Goal: Information Seeking & Learning: Find contact information

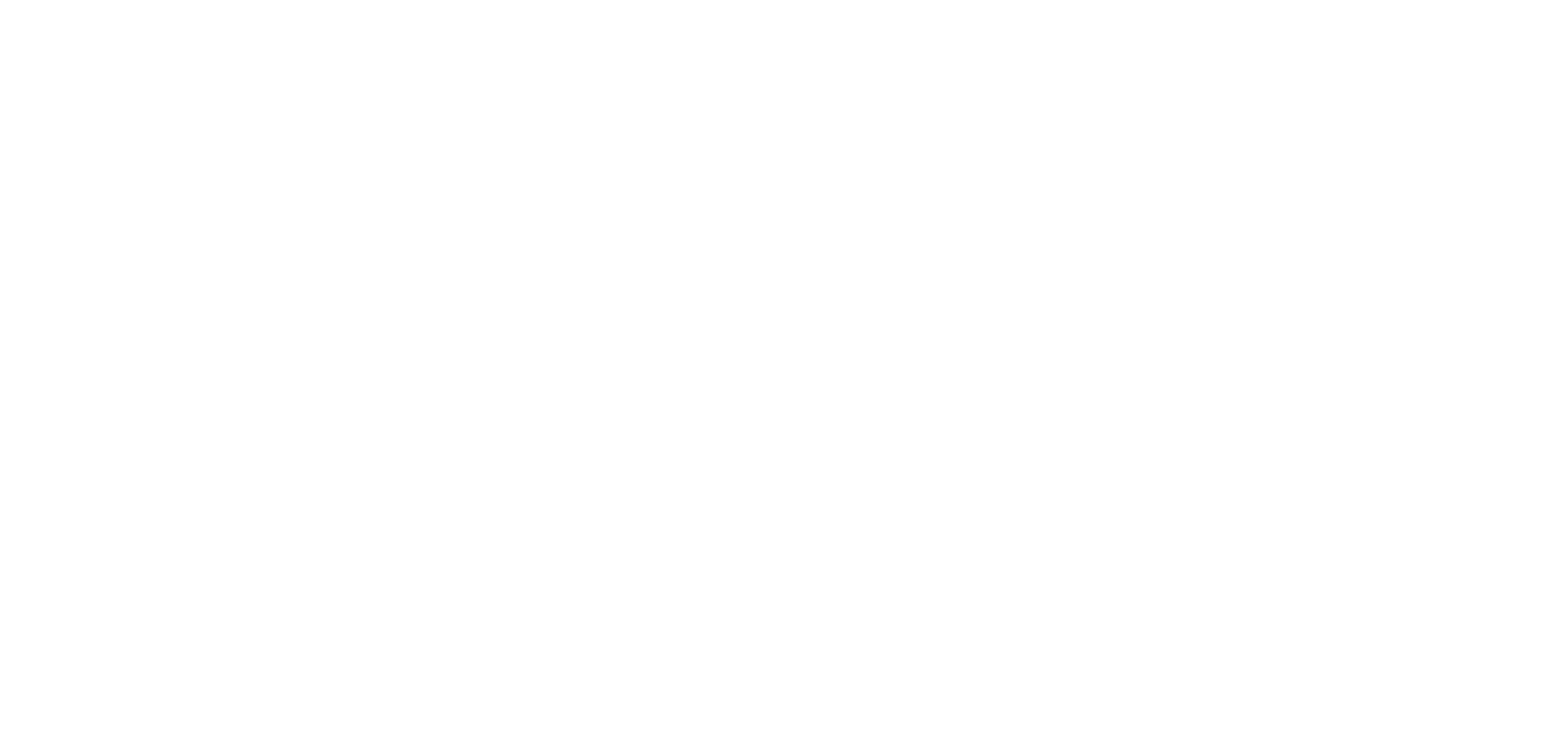
drag, startPoint x: 881, startPoint y: 175, endPoint x: 785, endPoint y: 225, distance: 108.2
click at [786, 225] on div at bounding box center [784, 376] width 1568 height 752
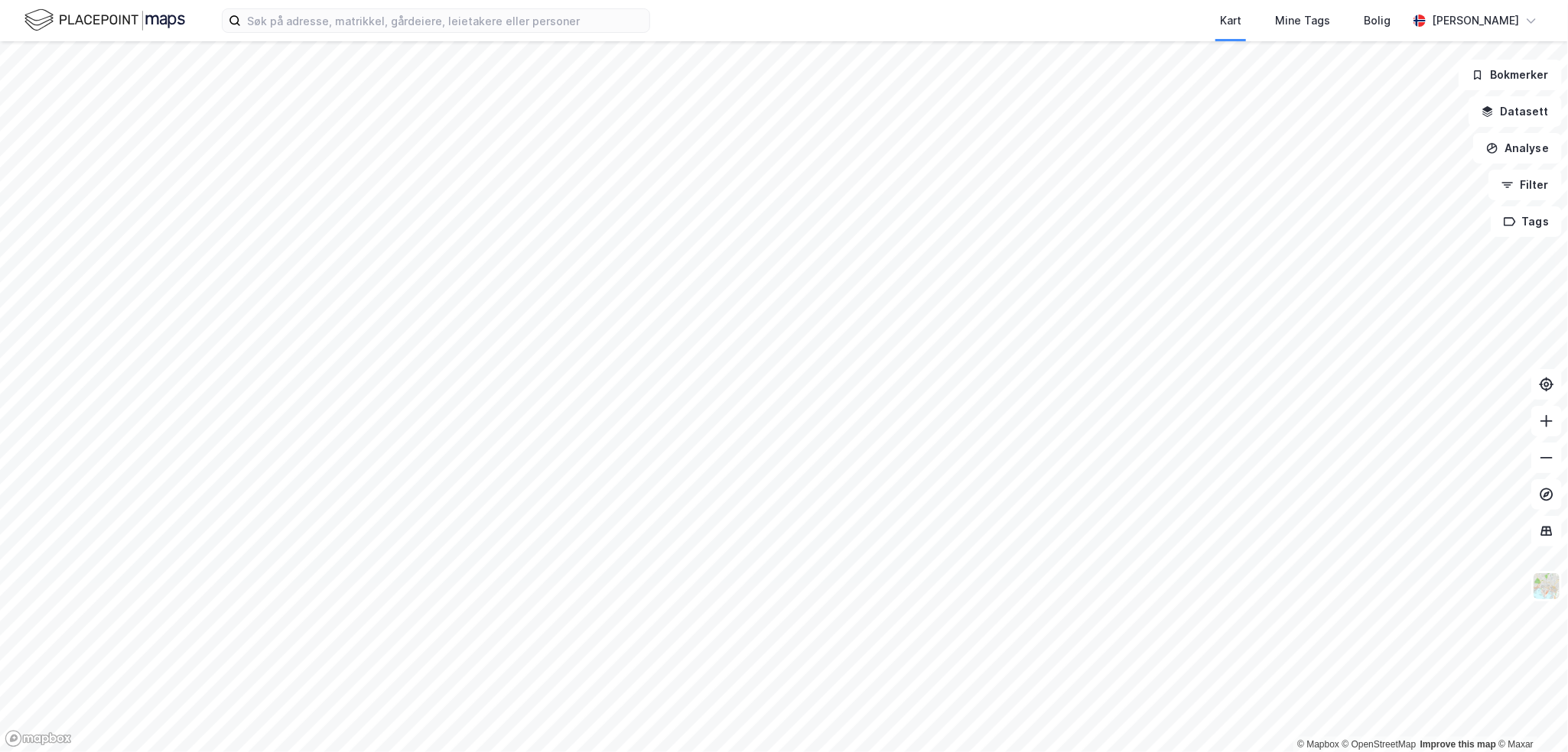
drag, startPoint x: 1010, startPoint y: 145, endPoint x: 880, endPoint y: 312, distance: 211.6
click at [880, 312] on div at bounding box center [784, 376] width 1568 height 752
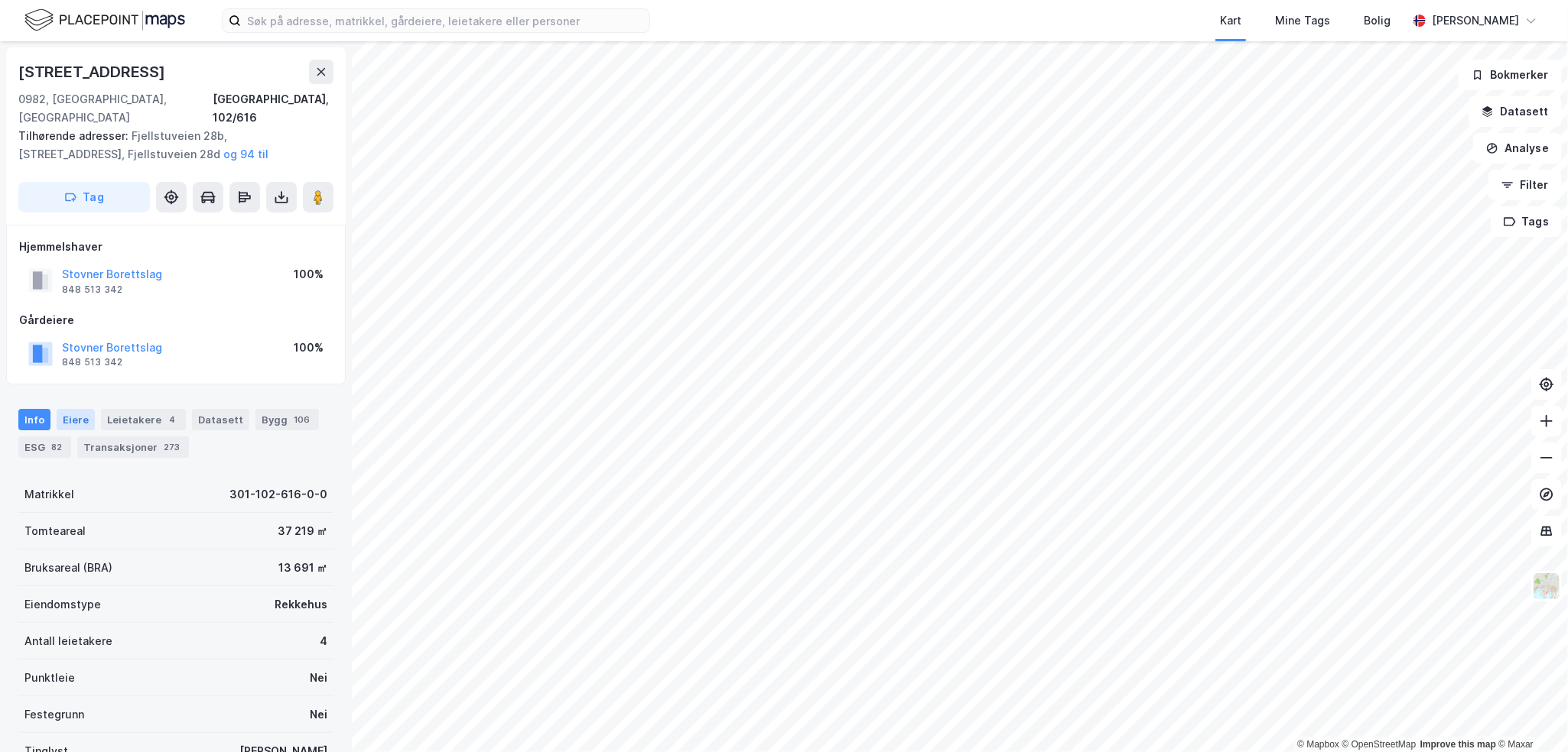
click at [76, 409] on div "Eiere" at bounding box center [76, 420] width 39 height 21
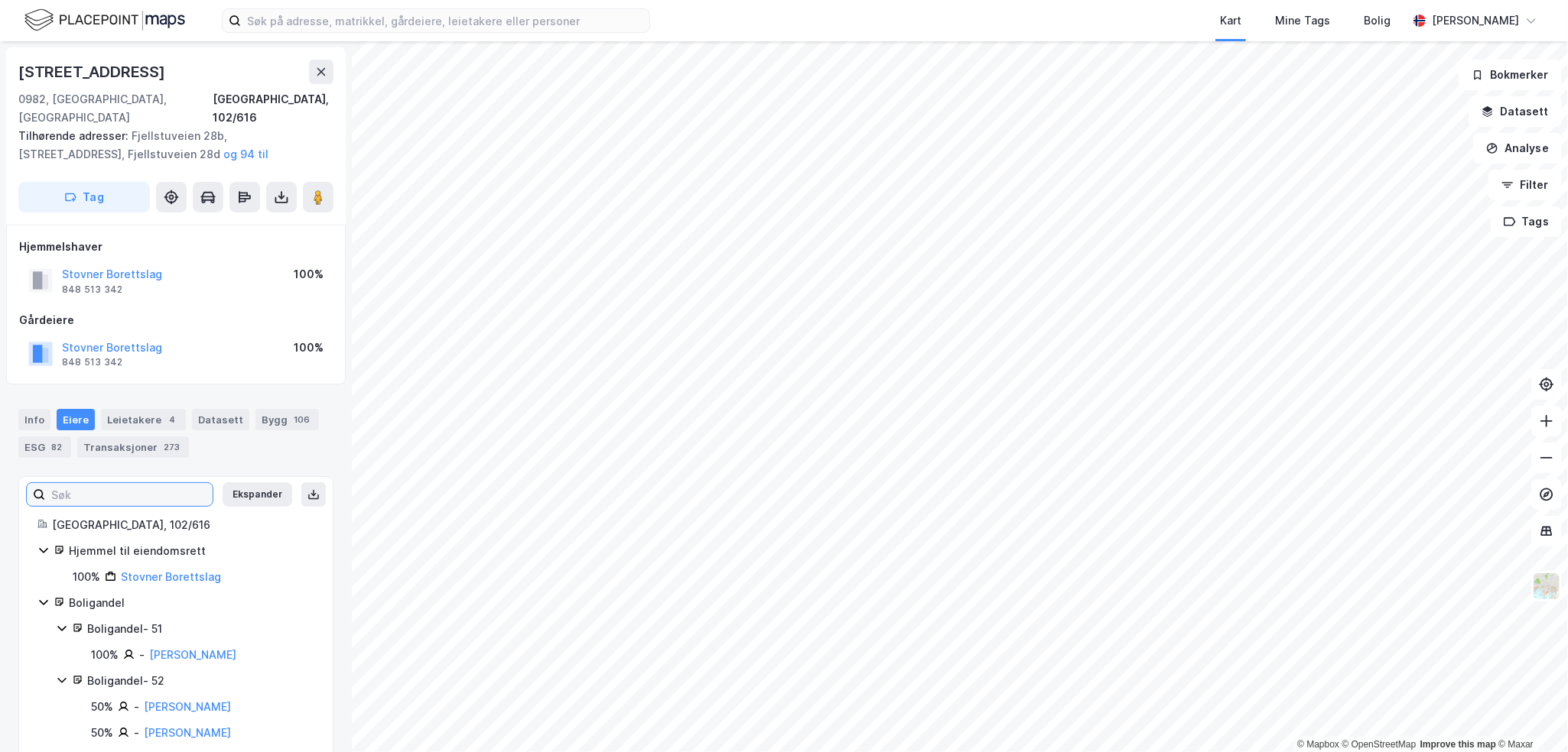
click at [132, 483] on input at bounding box center [129, 495] width 168 height 23
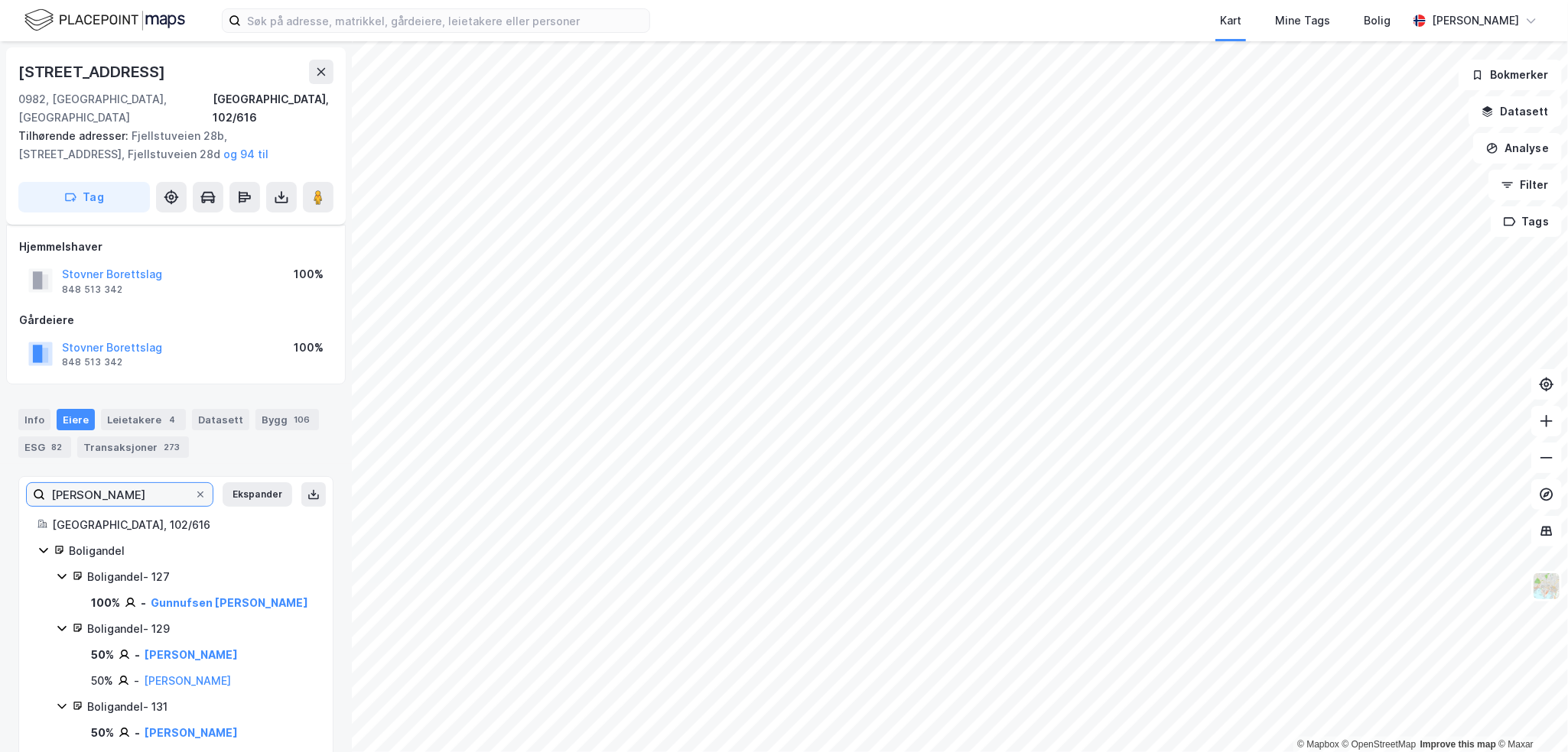
scroll to position [113, 0]
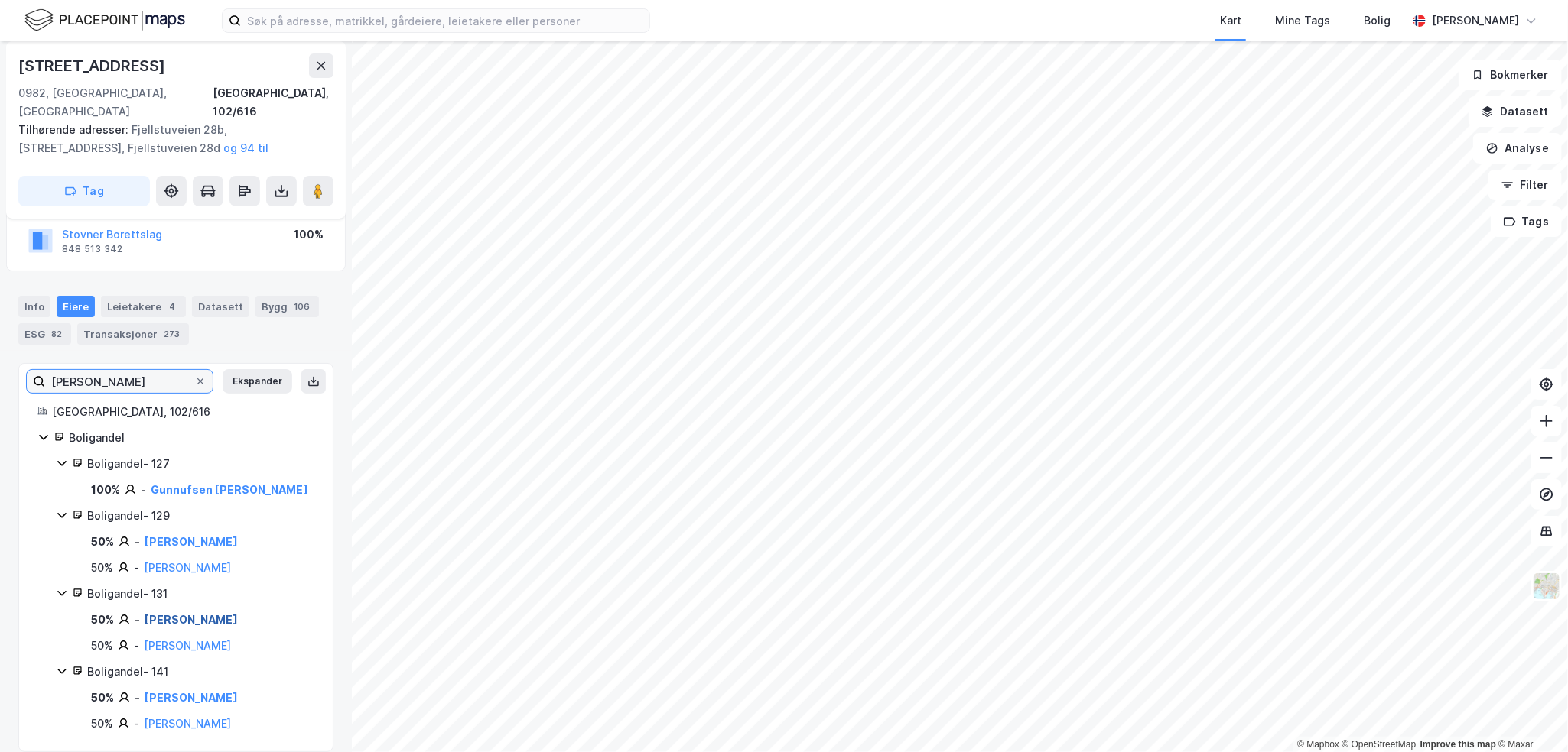
type input "[PERSON_NAME]"
click at [172, 613] on link "[PERSON_NAME]" at bounding box center [192, 620] width 94 height 13
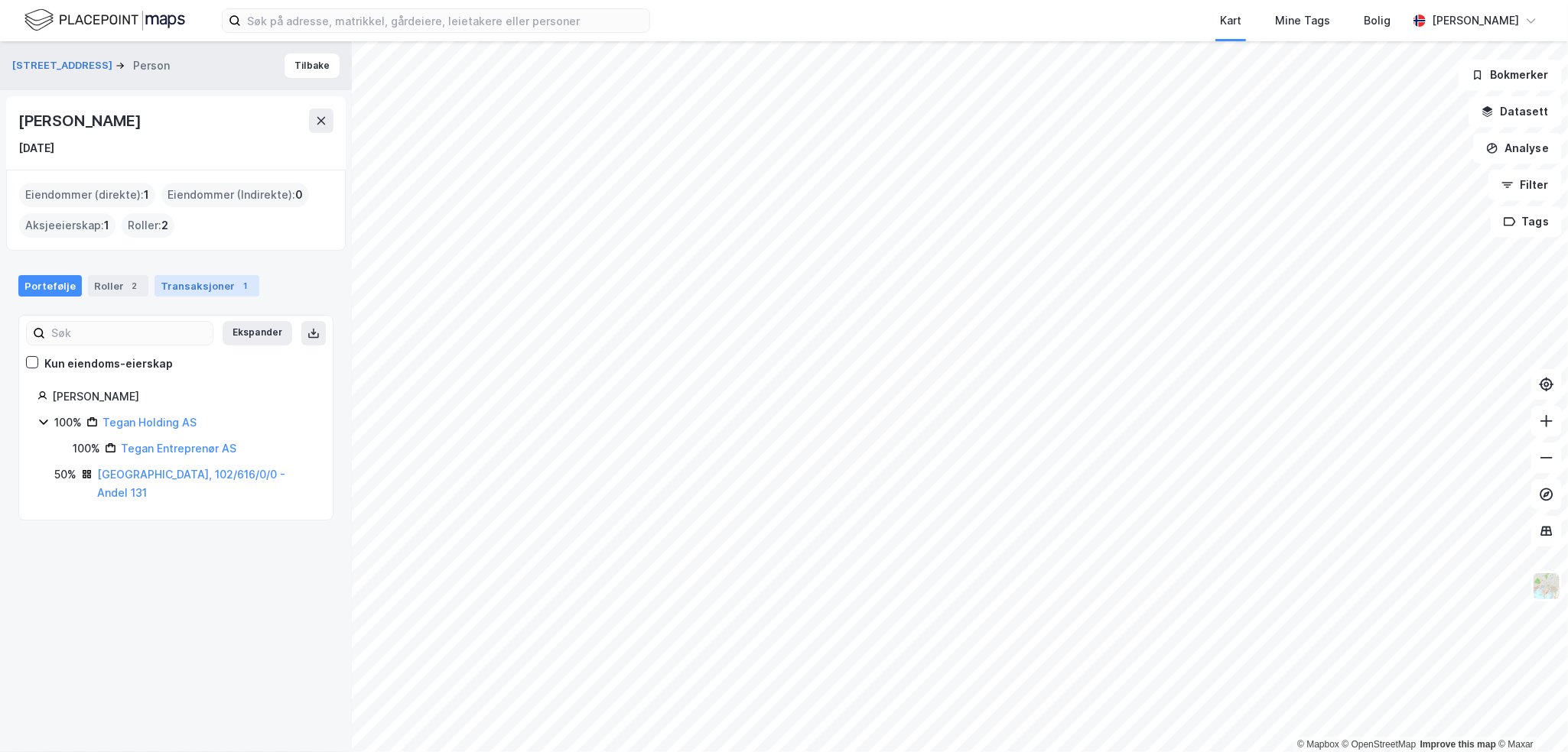
click at [199, 278] on div "Transaksjoner 1" at bounding box center [206, 286] width 104 height 21
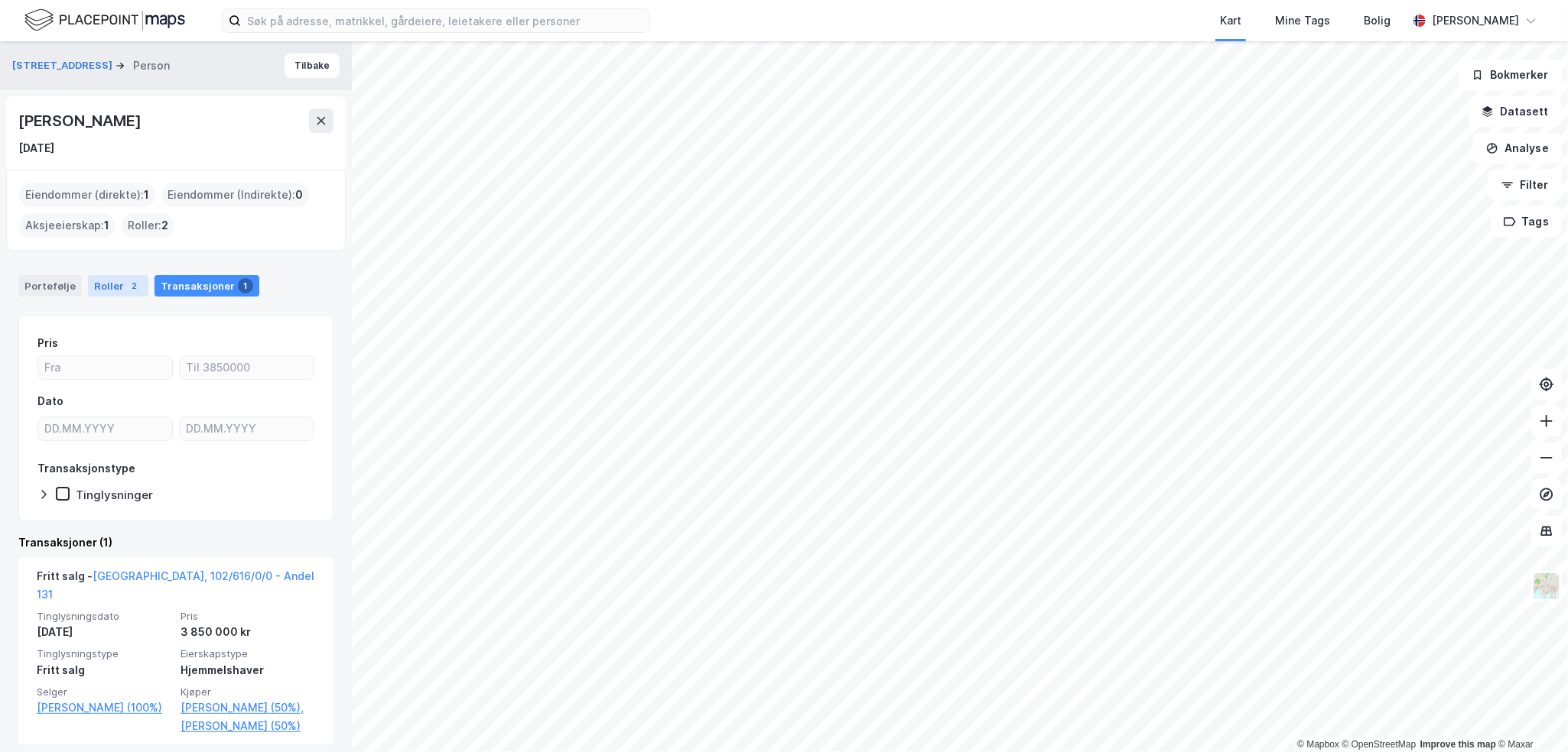
click at [127, 277] on div "Roller 2" at bounding box center [118, 286] width 61 height 21
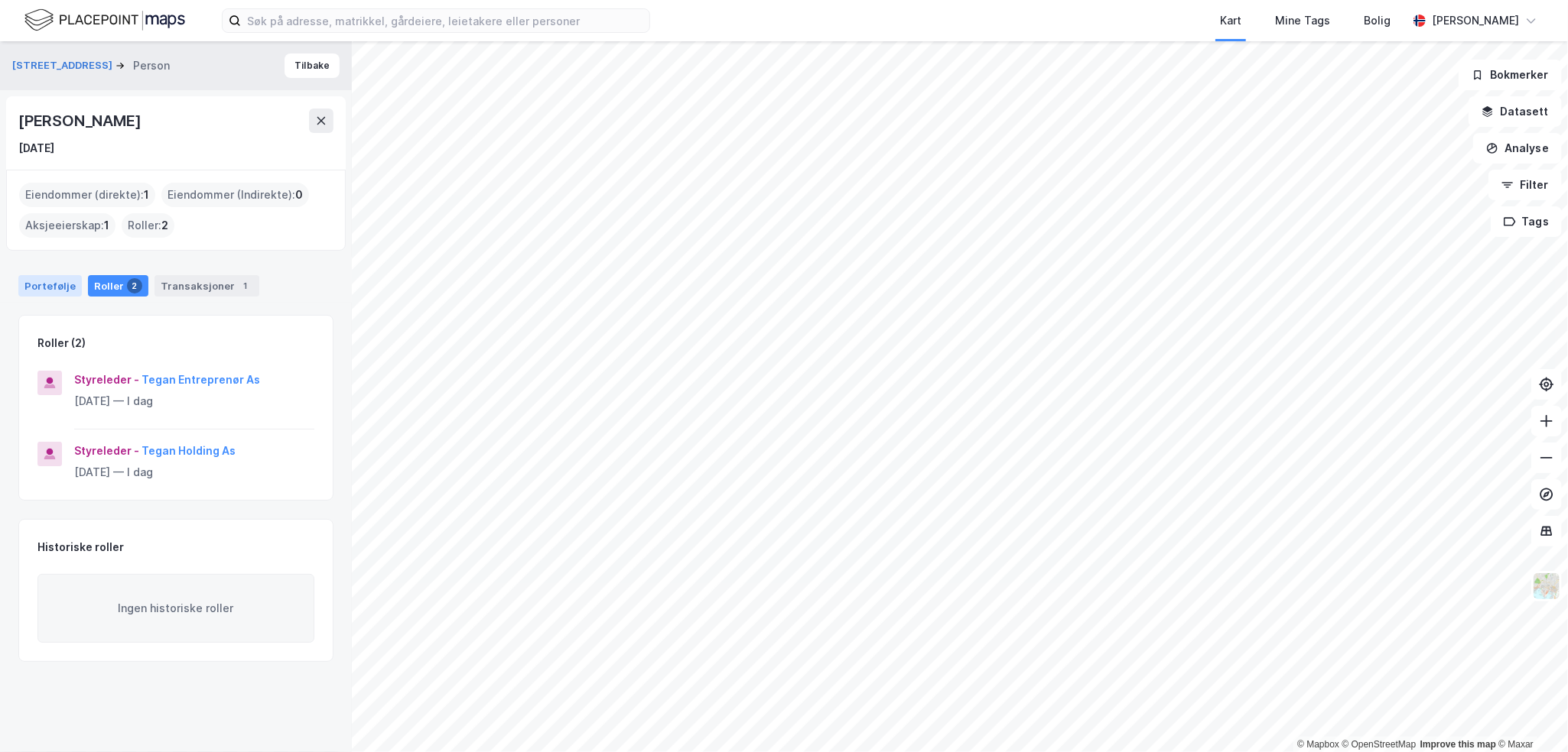
click at [58, 290] on div "Portefølje" at bounding box center [49, 286] width 63 height 21
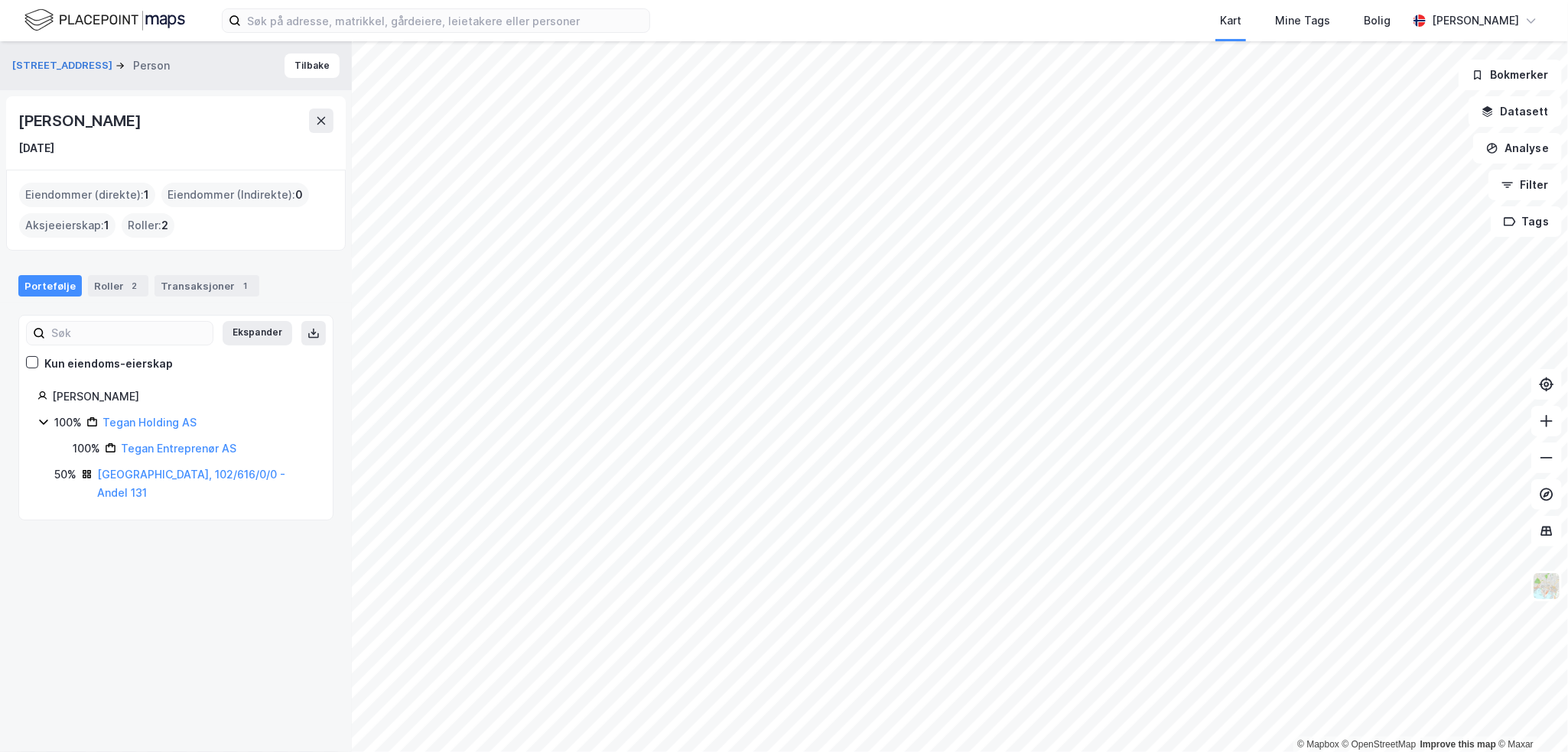
click at [141, 132] on div "[PERSON_NAME]" at bounding box center [81, 121] width 126 height 25
copy div "[PERSON_NAME]"
click at [111, 274] on div "Portefølje Roller 2 Transaksjoner 1" at bounding box center [176, 280] width 352 height 46
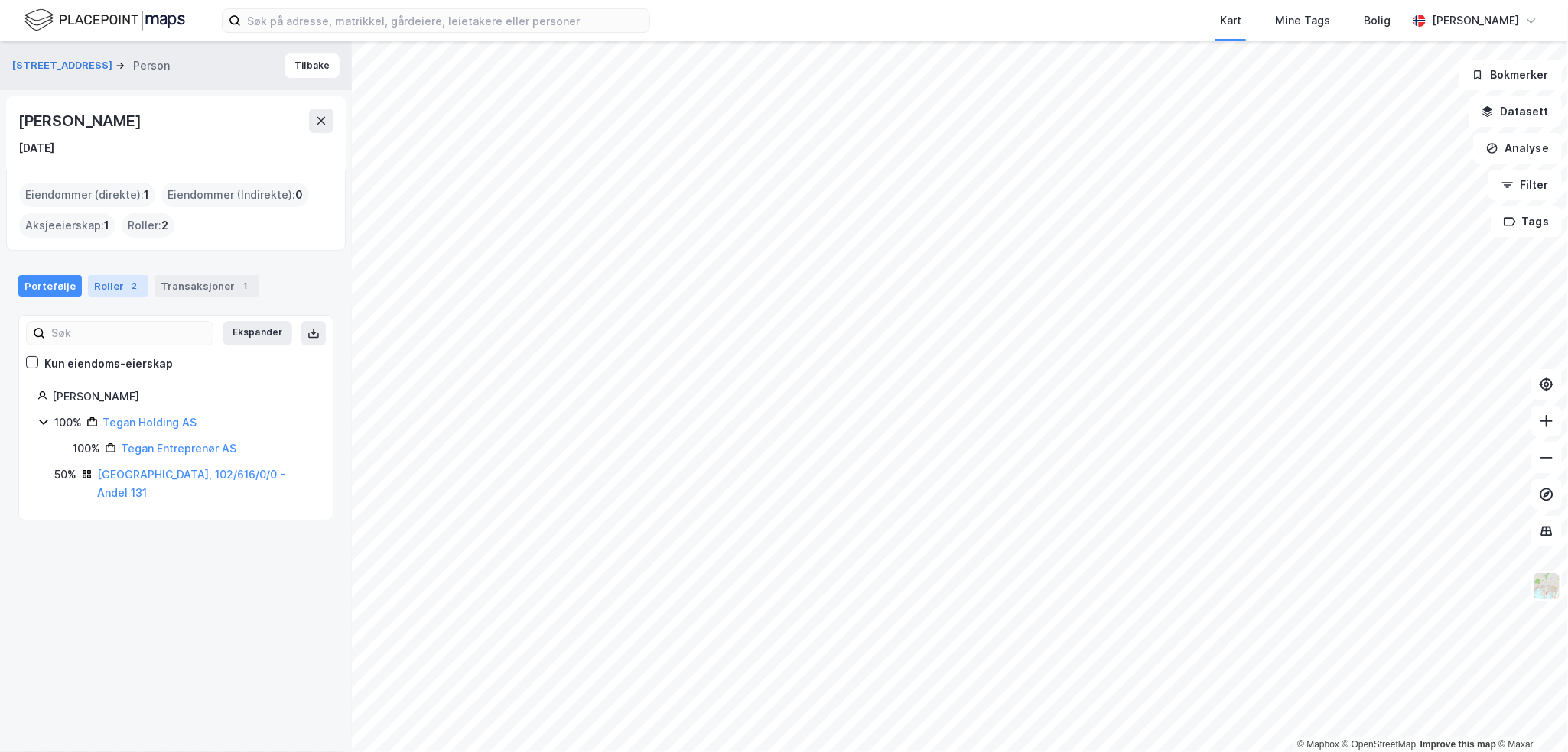
click at [115, 288] on div "Roller 2" at bounding box center [118, 286] width 61 height 21
